Goal: Navigation & Orientation: Understand site structure

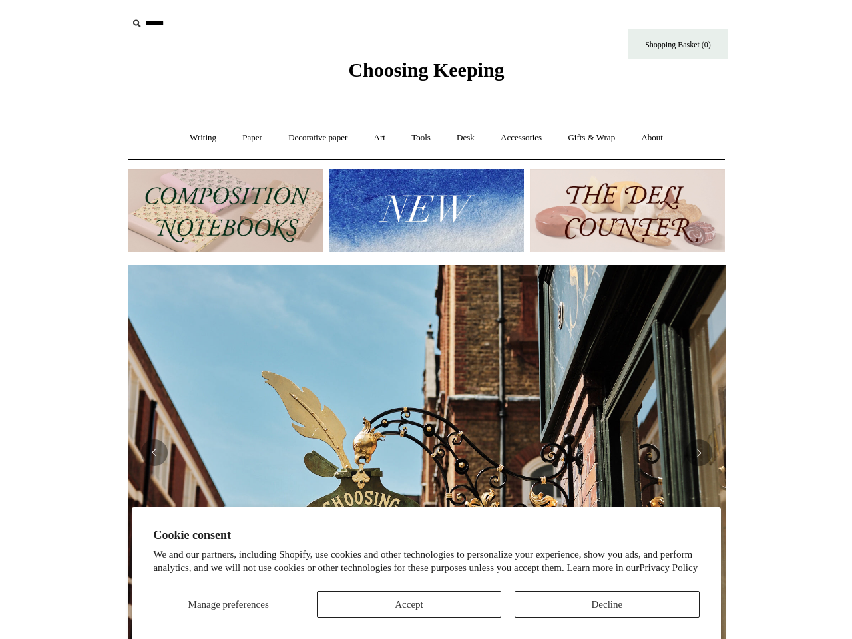
scroll to position [0, 1195]
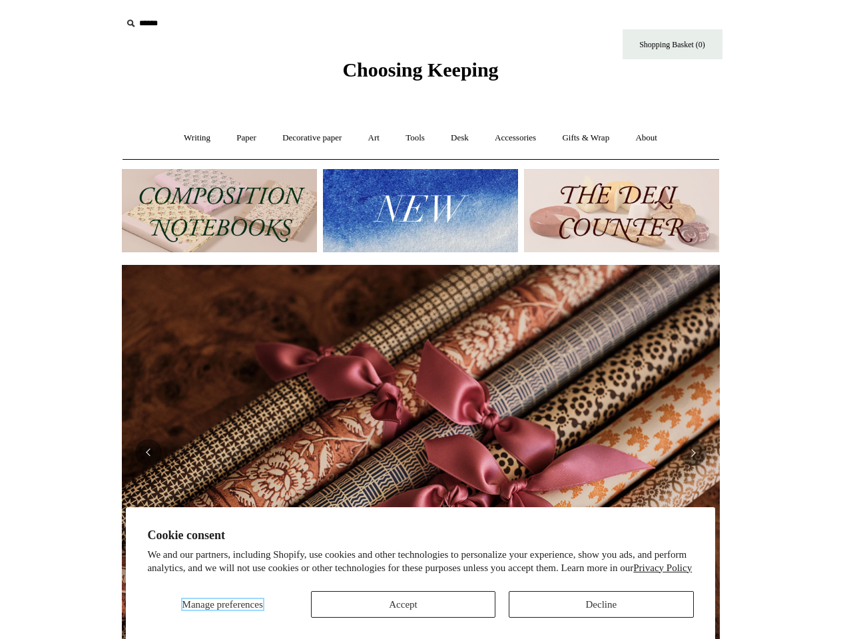
click at [222, 604] on span "Manage preferences" at bounding box center [222, 604] width 81 height 11
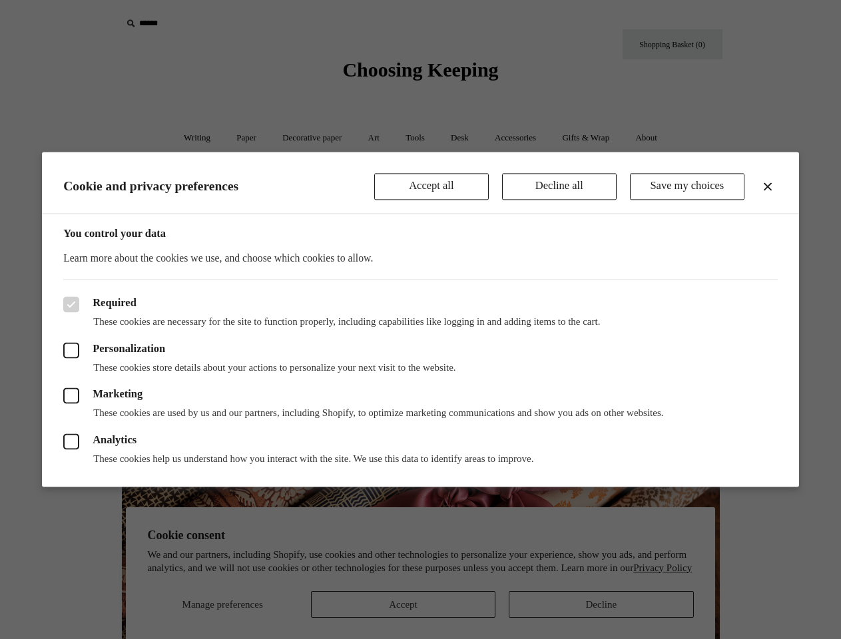
click at [403, 604] on div at bounding box center [420, 319] width 841 height 639
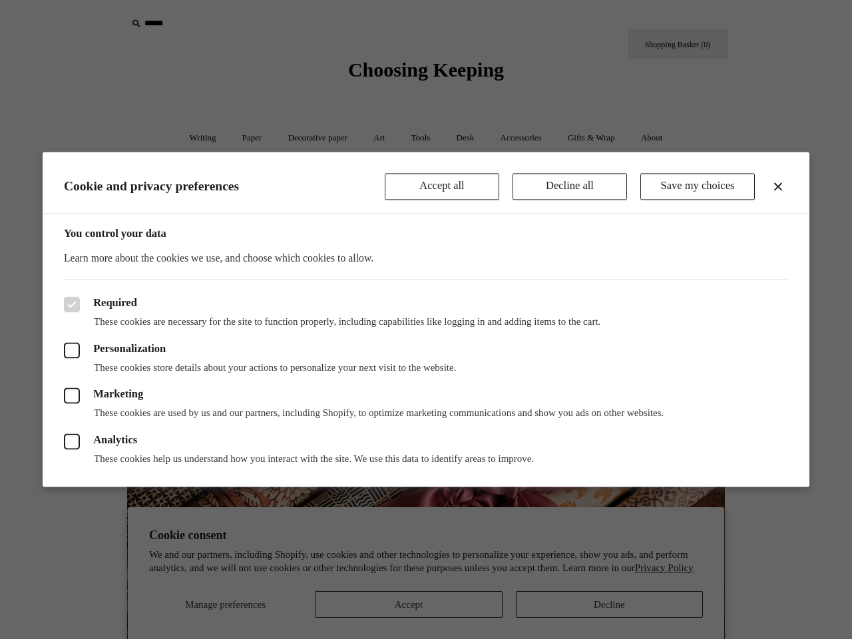
click at [600, 604] on div at bounding box center [426, 319] width 852 height 639
click at [204, 23] on div at bounding box center [426, 319] width 852 height 639
click at [420, 210] on header "Cookie and privacy preferences Accept all Decline all Save my choices" at bounding box center [426, 183] width 767 height 62
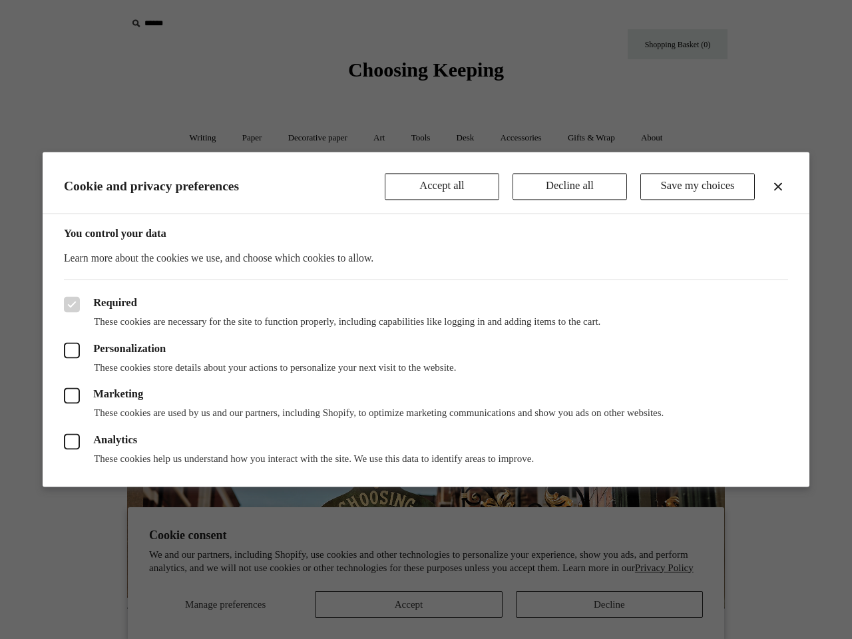
click at [0, 447] on div at bounding box center [426, 319] width 852 height 639
click at [0, 431] on div at bounding box center [426, 319] width 852 height 639
click at [61, 452] on div "Required These cookies are necessary for the site to function properly, includi…" at bounding box center [426, 384] width 767 height 208
click at [421, 452] on div "Analytics These cookies help us understand how you interact with the site. We u…" at bounding box center [426, 443] width 724 height 46
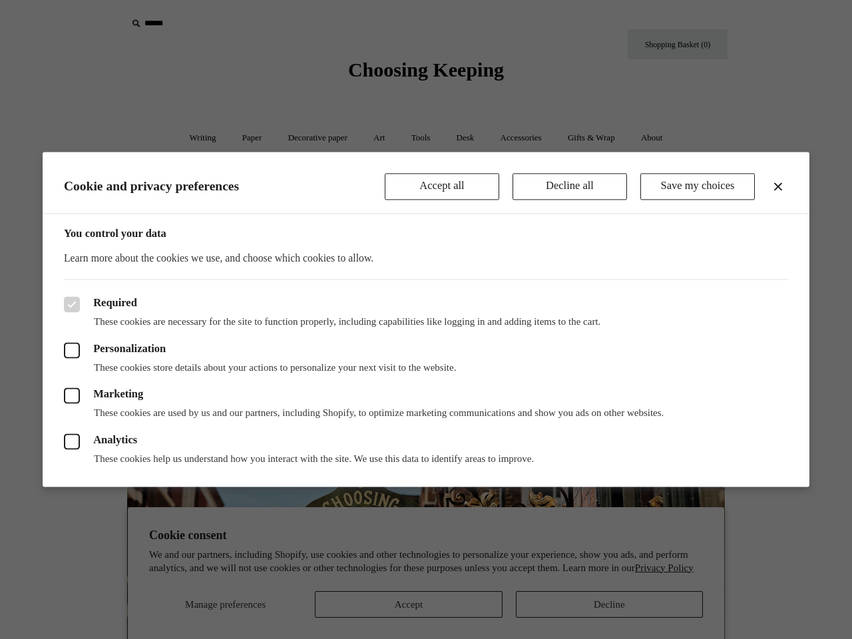
click at [148, 453] on p "These cookies help us understand how you interact with the site. We use this da…" at bounding box center [426, 459] width 724 height 13
